Goal: Task Accomplishment & Management: Use online tool/utility

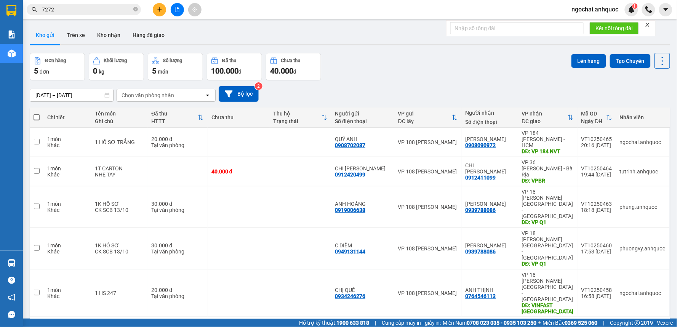
click at [171, 8] on button at bounding box center [177, 9] width 13 height 13
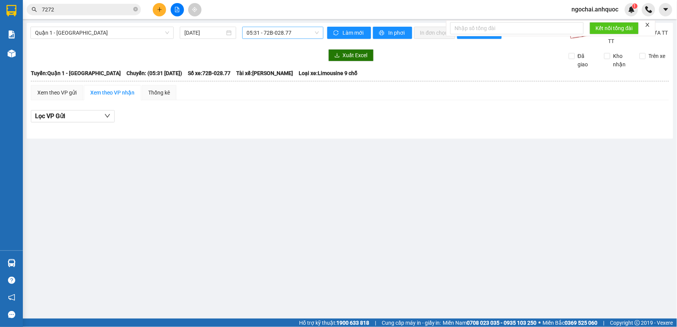
click at [269, 35] on span "05:31 - 72B-028.77" at bounding box center [283, 32] width 72 height 11
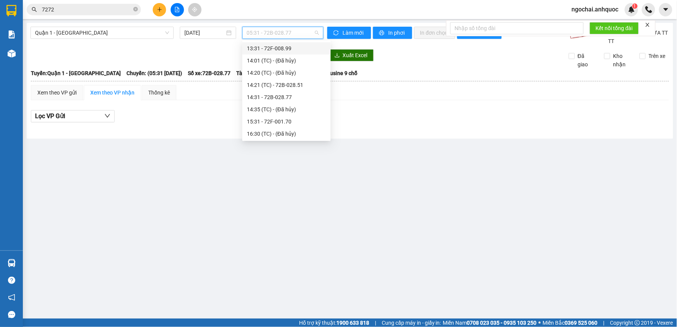
scroll to position [254, 0]
click at [292, 123] on div "17:31 - 72H-068.12" at bounding box center [286, 123] width 79 height 8
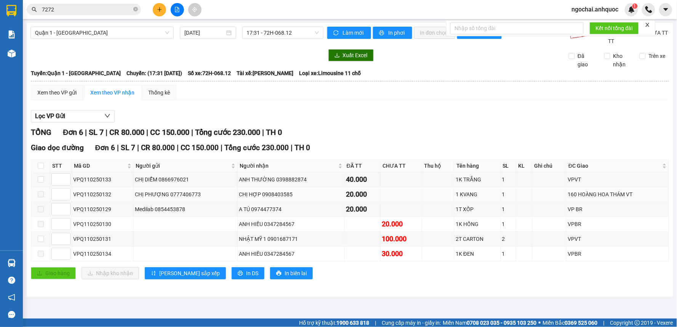
click at [40, 195] on span at bounding box center [41, 194] width 6 height 6
click at [40, 165] on input "checkbox" at bounding box center [41, 166] width 6 height 6
checkbox input "true"
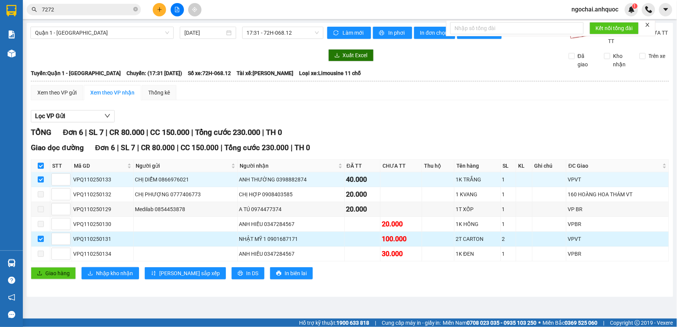
click at [42, 239] on input "checkbox" at bounding box center [41, 239] width 6 height 6
checkbox input "false"
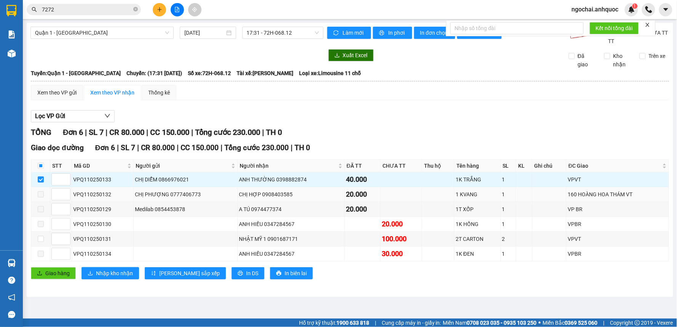
click at [40, 196] on span at bounding box center [41, 194] width 6 height 6
click at [41, 195] on span at bounding box center [41, 194] width 6 height 6
click at [40, 166] on input "checkbox" at bounding box center [41, 166] width 6 height 6
checkbox input "true"
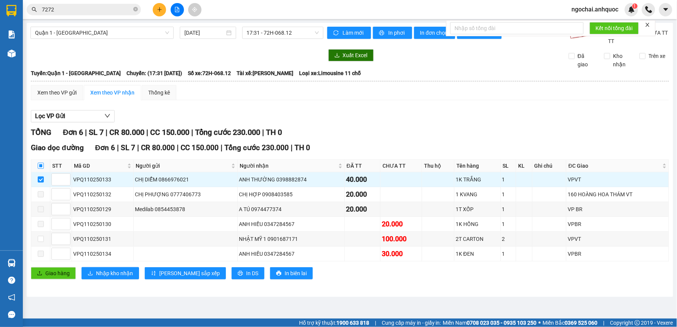
checkbox input "true"
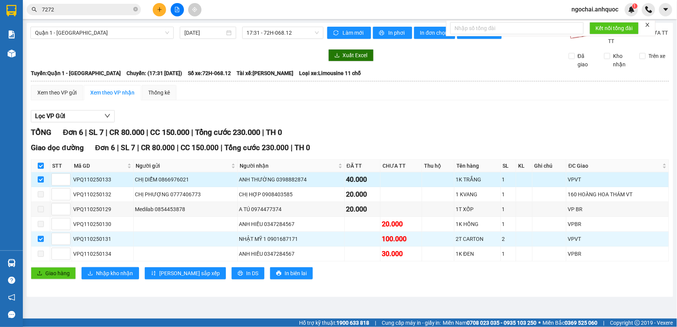
click at [43, 177] on input "checkbox" at bounding box center [41, 179] width 6 height 6
checkbox input "false"
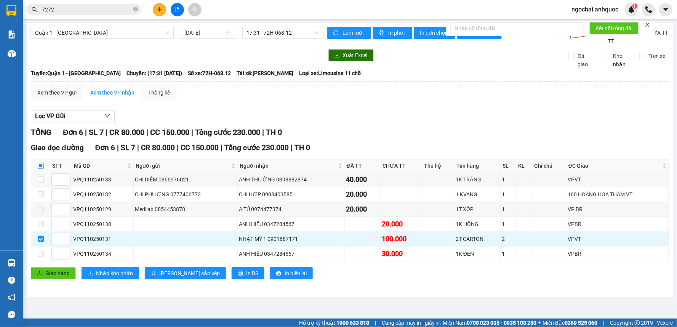
click at [39, 165] on input "checkbox" at bounding box center [41, 166] width 6 height 6
checkbox input "true"
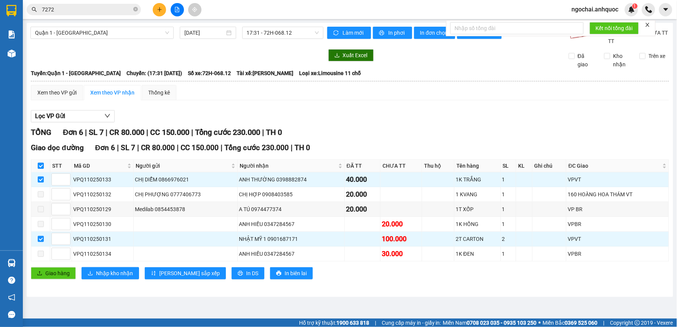
click at [41, 166] on input "checkbox" at bounding box center [41, 166] width 6 height 6
checkbox input "false"
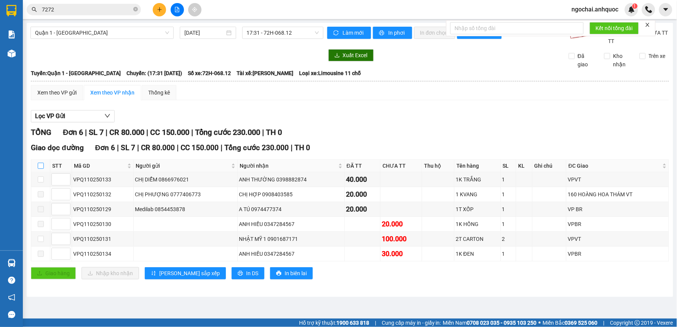
click at [40, 166] on input "checkbox" at bounding box center [41, 166] width 6 height 6
checkbox input "true"
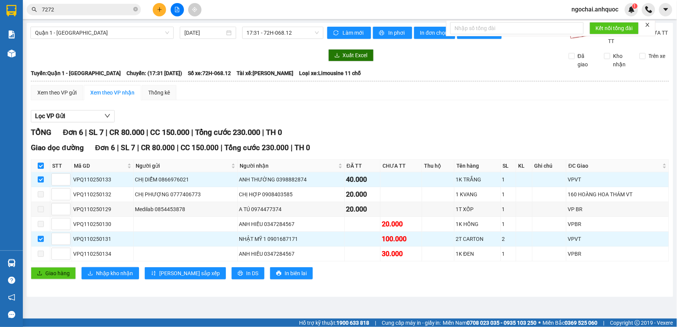
click at [40, 166] on input "checkbox" at bounding box center [41, 166] width 6 height 6
checkbox input "false"
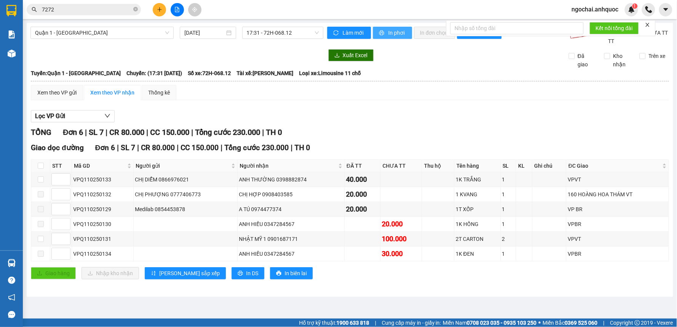
click at [405, 32] on button "In phơi" at bounding box center [392, 33] width 39 height 12
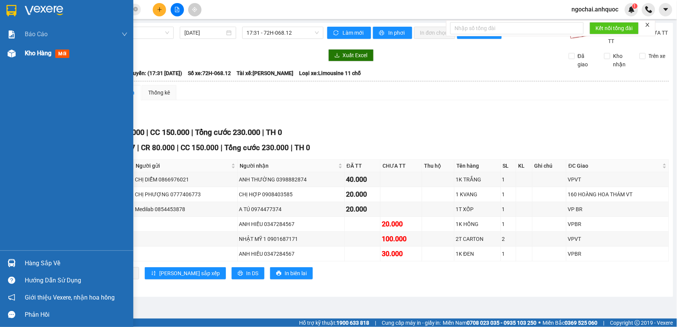
click at [40, 57] on div "Kho hàng mới" at bounding box center [49, 53] width 48 height 10
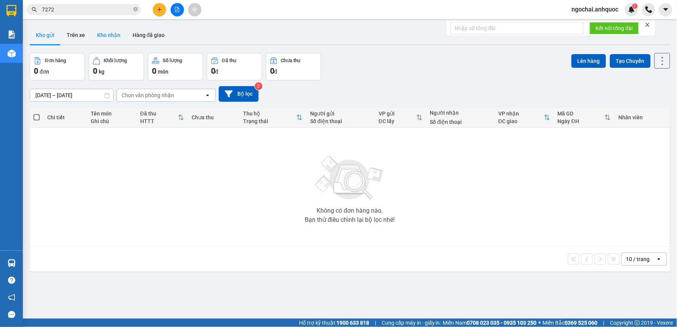
click at [104, 36] on button "Kho nhận" at bounding box center [108, 35] width 35 height 18
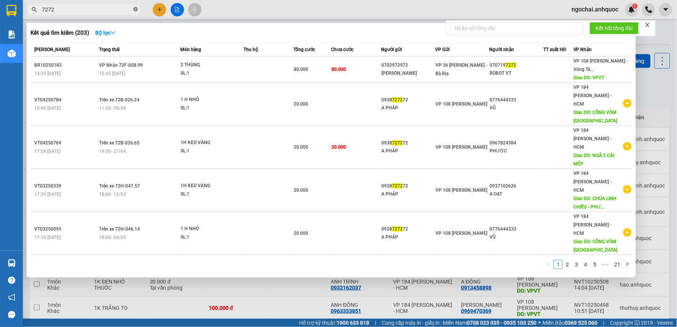
click at [134, 11] on icon "close-circle" at bounding box center [135, 9] width 5 height 5
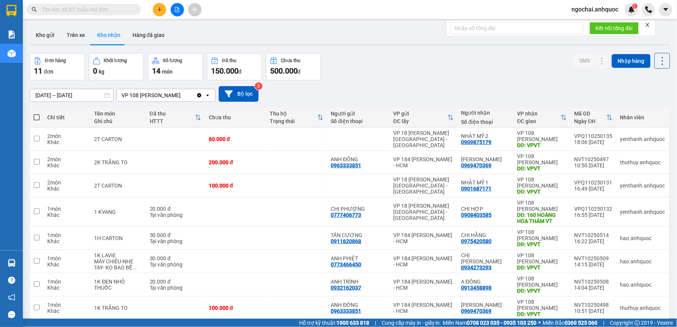
click at [51, 95] on input "[DATE] – [DATE]" at bounding box center [71, 95] width 83 height 12
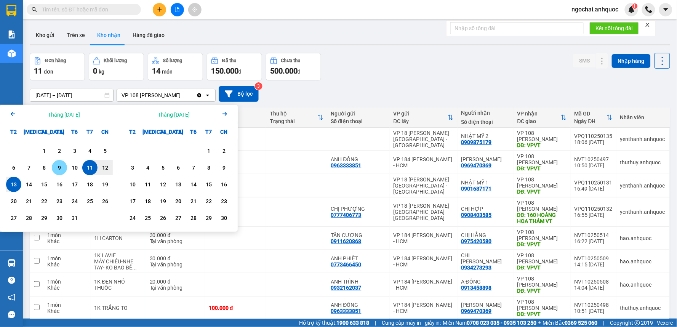
click at [60, 170] on div "9" at bounding box center [59, 167] width 11 height 9
click at [17, 185] on div "13" at bounding box center [13, 184] width 11 height 9
type input "09/10/2025 – 13/10/2025"
